Goal: Task Accomplishment & Management: Complete application form

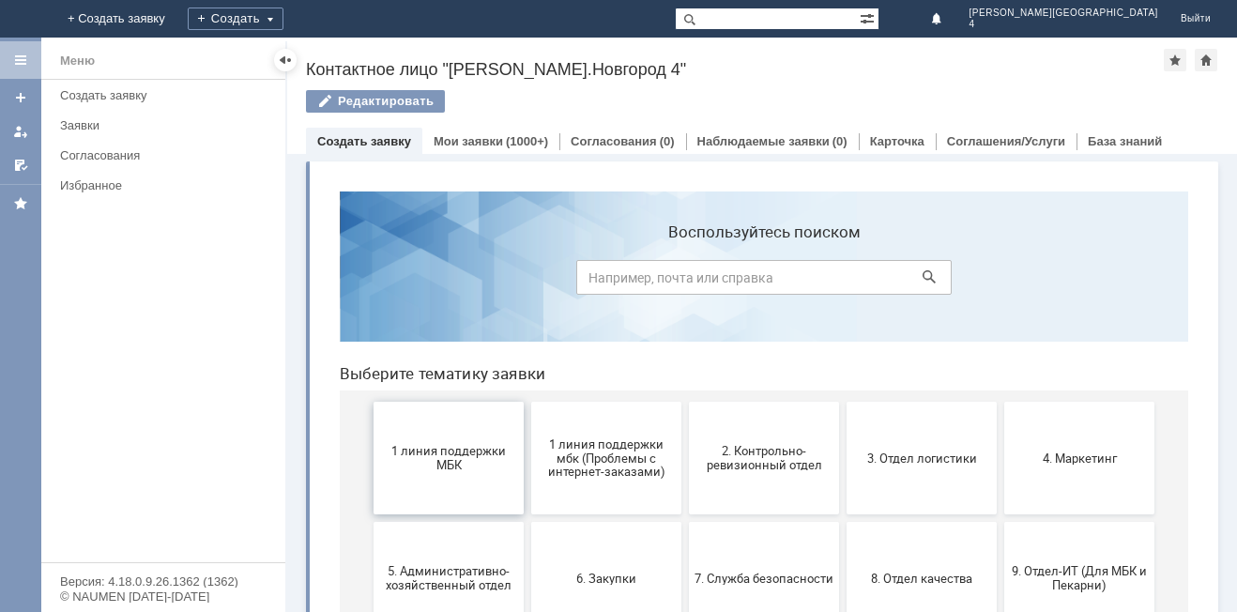
click at [413, 447] on span "1 линия поддержки МБК" at bounding box center [448, 458] width 139 height 28
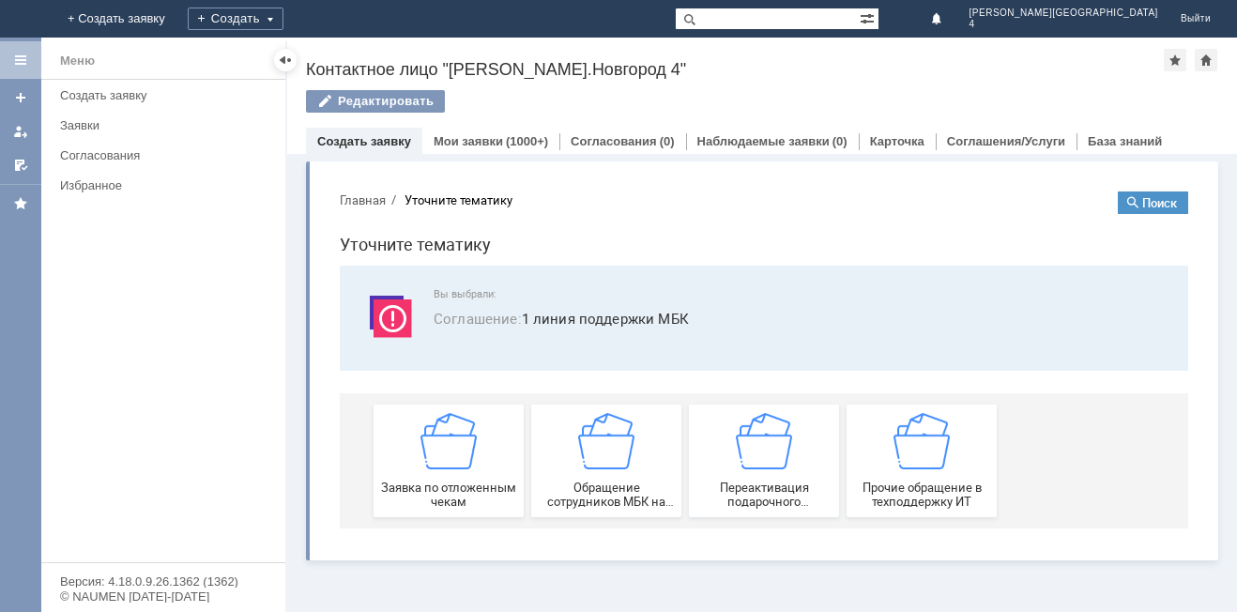
click at [413, 447] on div "Заявка по отложенным чекам" at bounding box center [448, 461] width 139 height 96
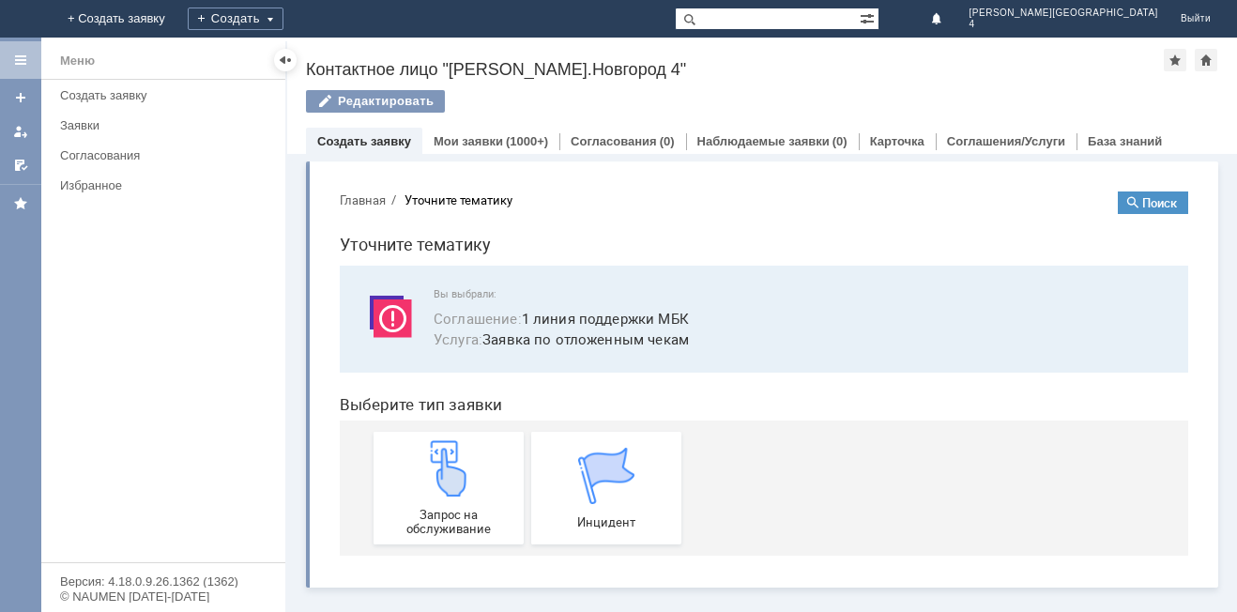
click at [413, 447] on div "Запрос на обслуживание" at bounding box center [448, 488] width 139 height 96
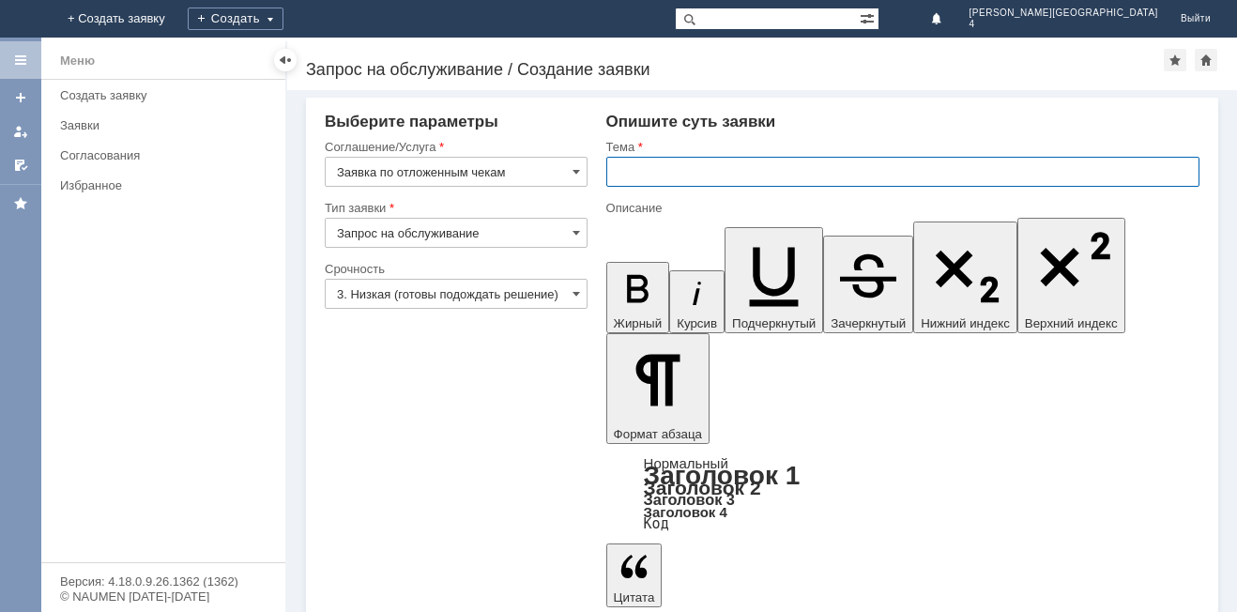
click at [675, 164] on input "text" at bounding box center [902, 172] width 593 height 30
type input "отложенный чек"
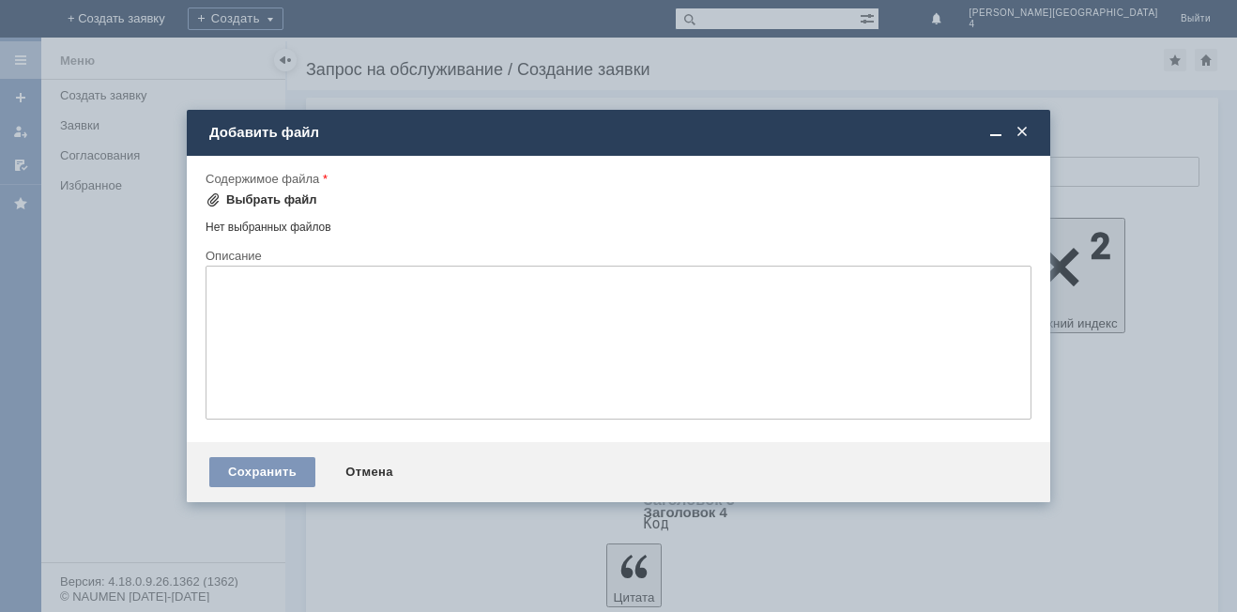
click at [214, 191] on div "Выбрать файл" at bounding box center [262, 200] width 112 height 23
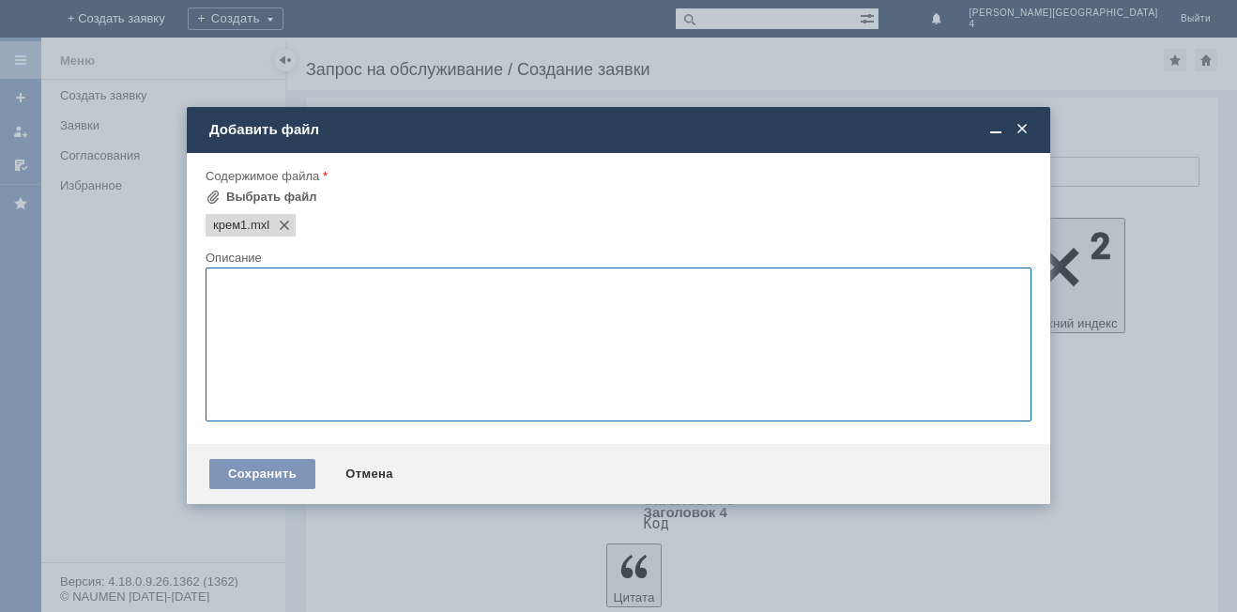
click at [312, 313] on textarea at bounding box center [619, 344] width 826 height 154
type textarea "крем для век 1 шт."
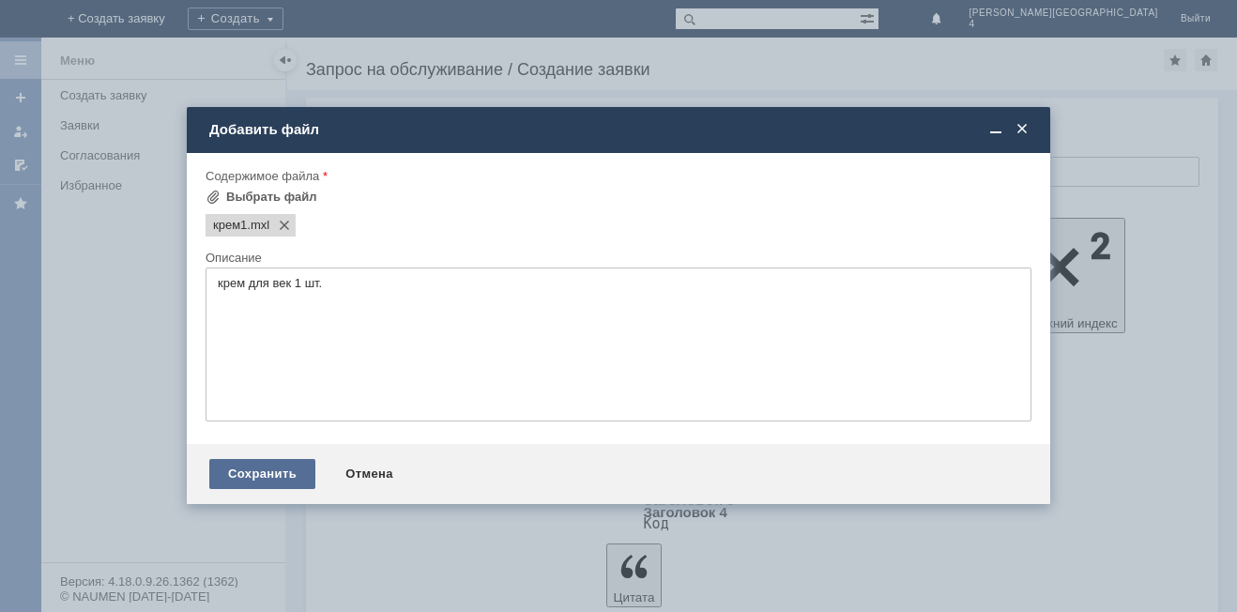
click at [273, 475] on div "Сохранить" at bounding box center [262, 474] width 106 height 30
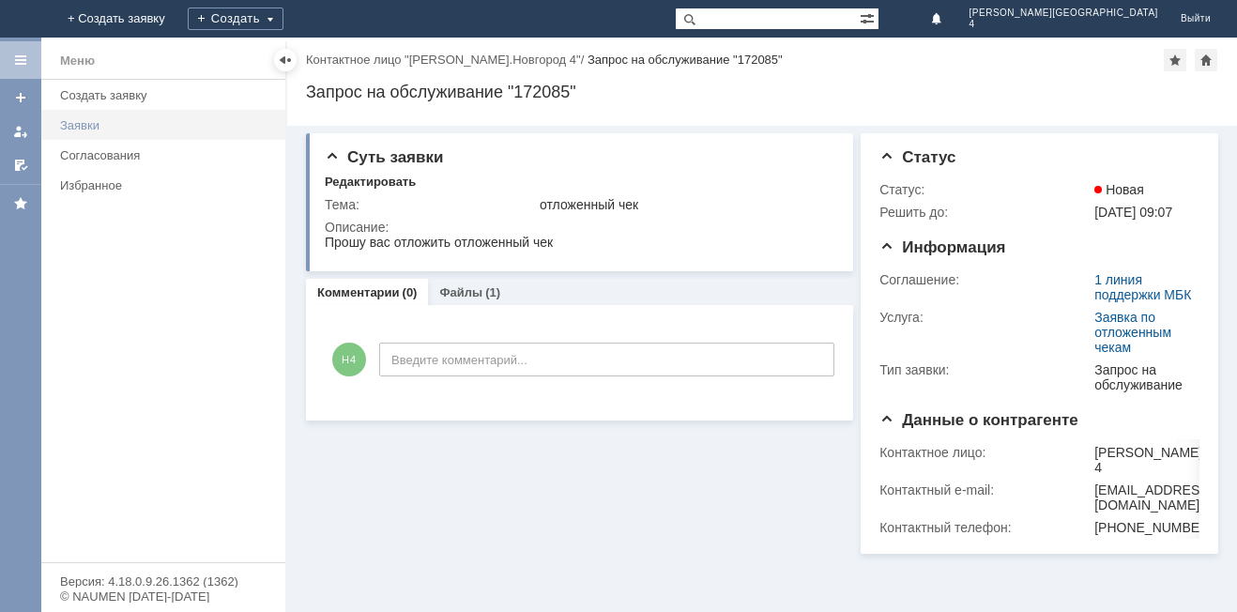
click at [117, 123] on div "Заявки" at bounding box center [167, 125] width 214 height 14
